Goal: Task Accomplishment & Management: Use online tool/utility

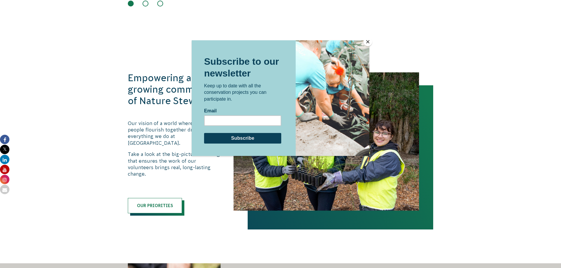
scroll to position [532, 0]
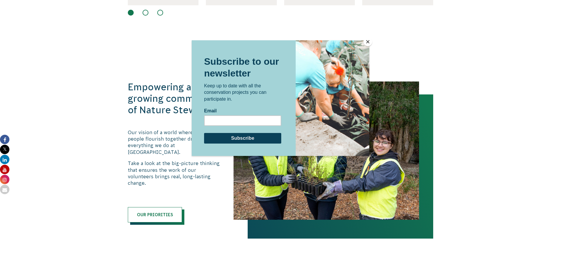
click at [368, 41] on button "Close" at bounding box center [367, 41] width 9 height 9
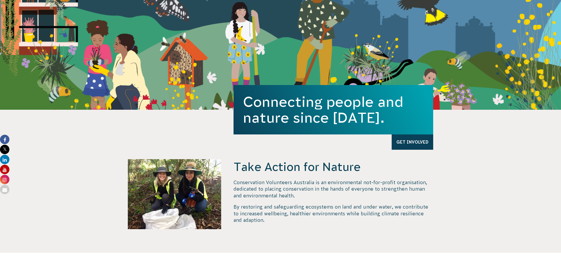
scroll to position [0, 0]
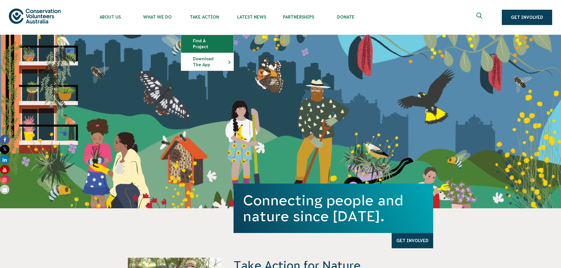
click at [206, 42] on link "Find a project" at bounding box center [207, 44] width 52 height 18
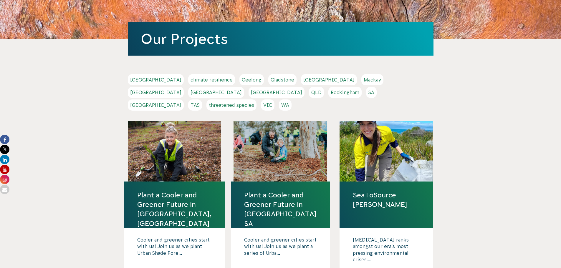
scroll to position [69, 0]
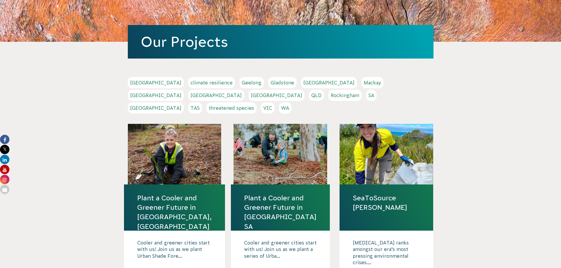
click at [324, 90] on link "QLD" at bounding box center [316, 95] width 15 height 11
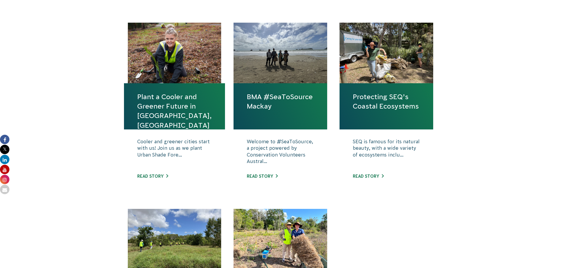
scroll to position [199, 0]
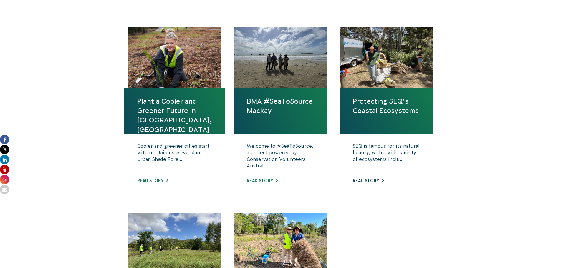
click at [372, 182] on link "Read story" at bounding box center [368, 180] width 31 height 5
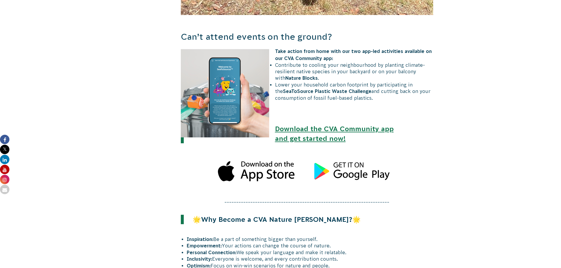
scroll to position [541, 0]
